Goal: Find specific page/section: Find specific page/section

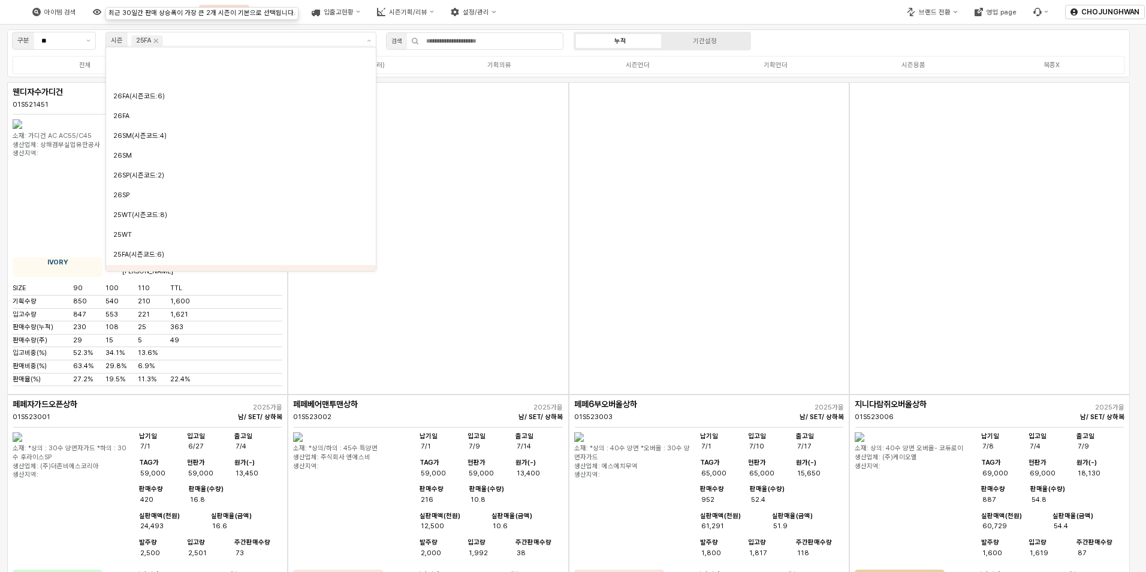
scroll to position [92, 0]
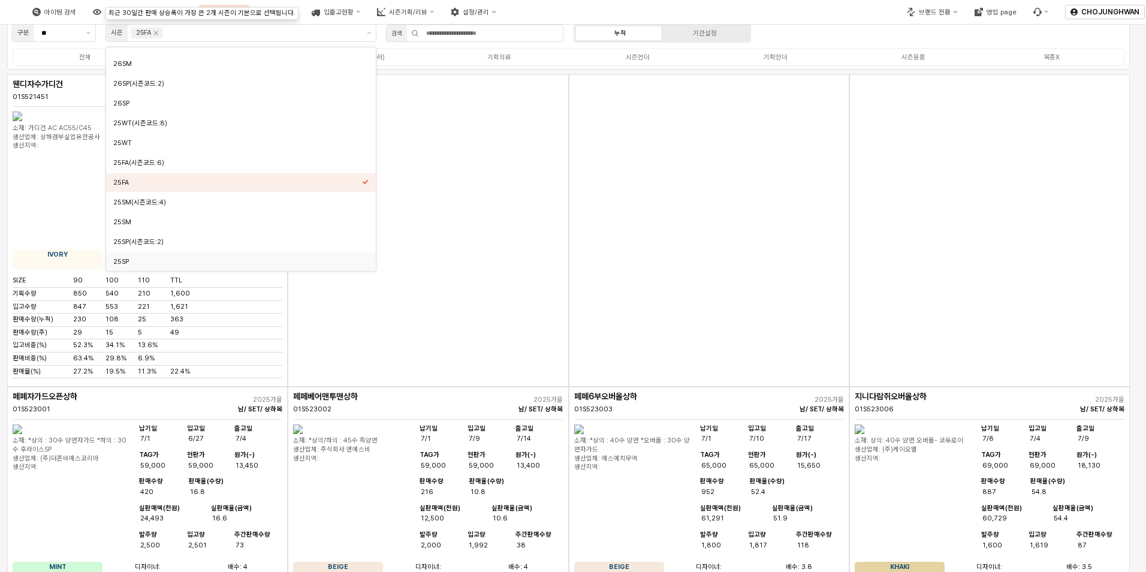
click at [687, 183] on div "App Frame" at bounding box center [709, 230] width 280 height 312
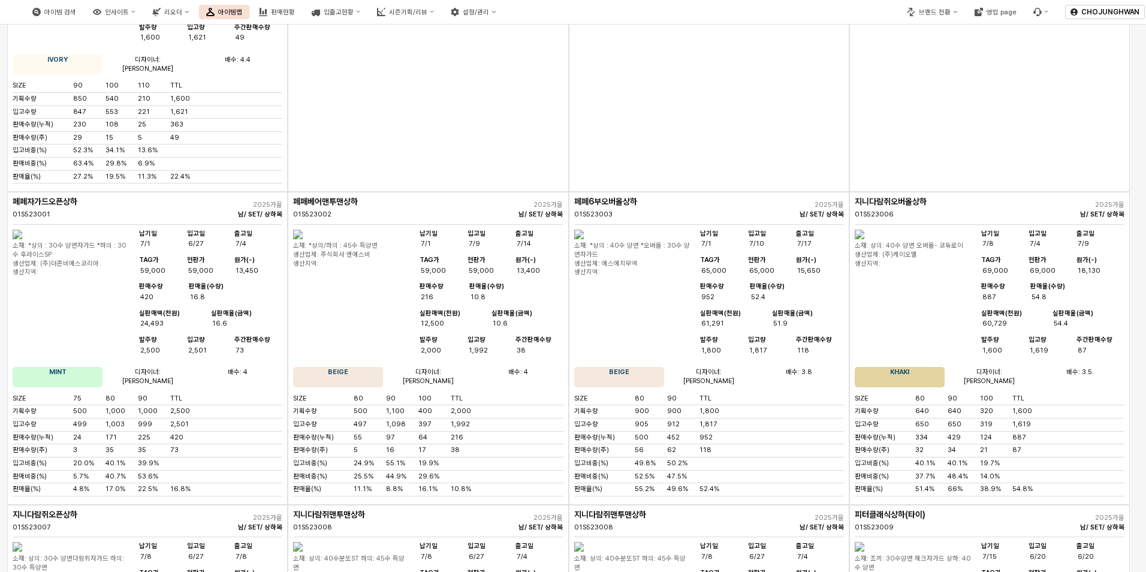
scroll to position [248, 0]
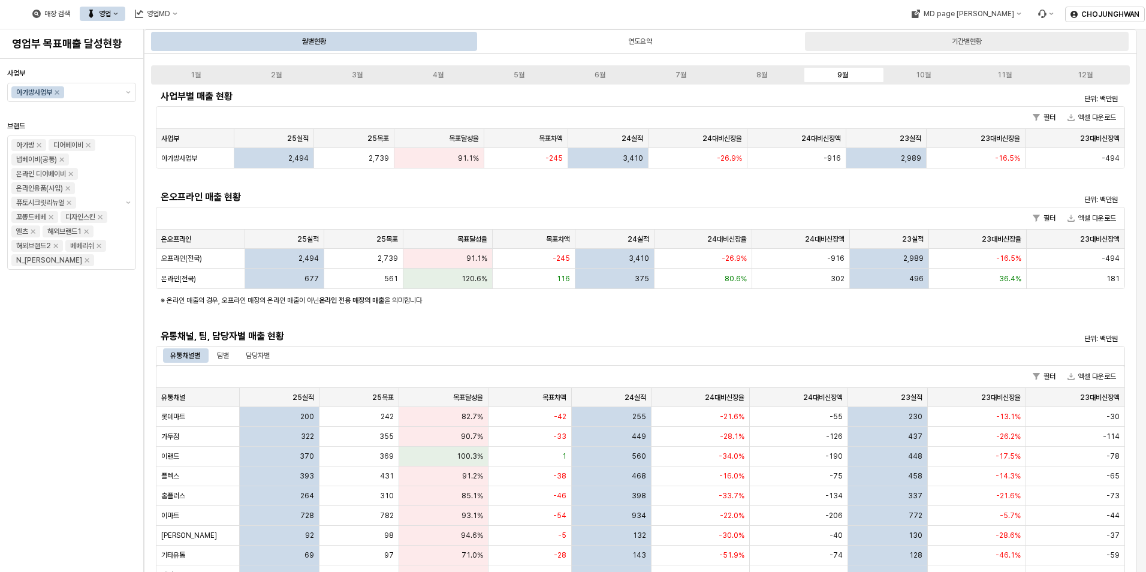
click at [958, 44] on div "기간별현황" at bounding box center [967, 41] width 30 height 14
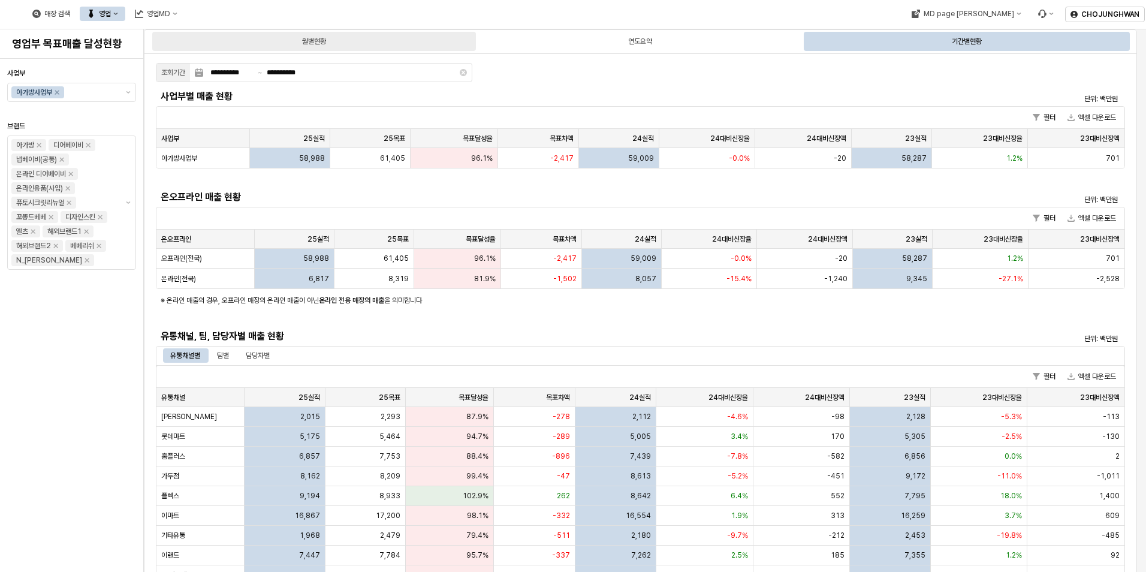
click at [312, 45] on div "월별현황" at bounding box center [314, 41] width 24 height 14
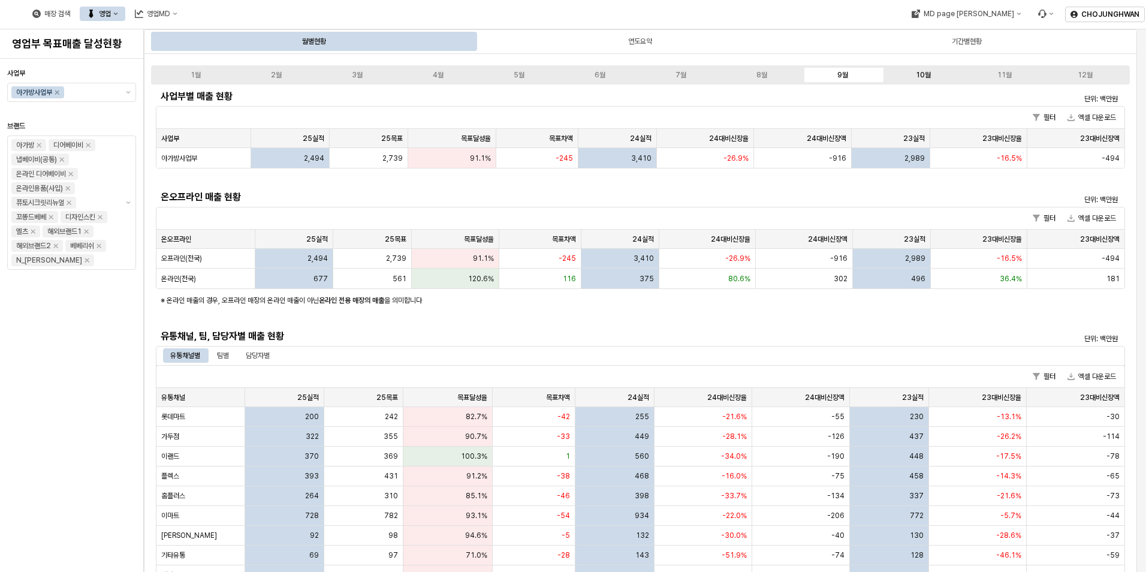
click at [916, 79] on label "10월" at bounding box center [923, 75] width 81 height 11
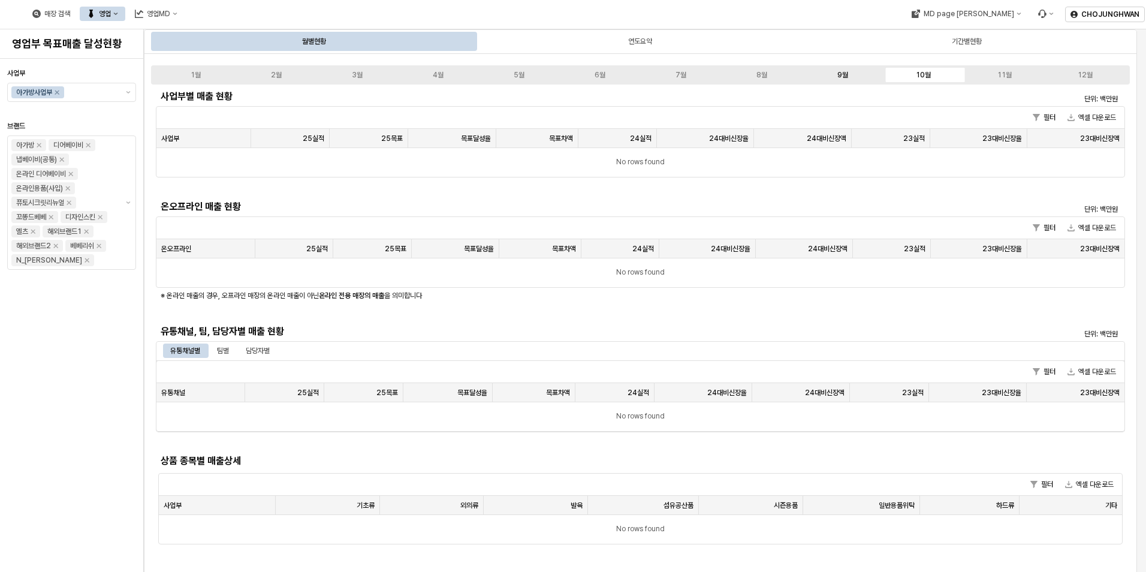
click at [842, 76] on div "9월" at bounding box center [842, 75] width 11 height 8
